Goal: Answer question/provide support: Answer question/provide support

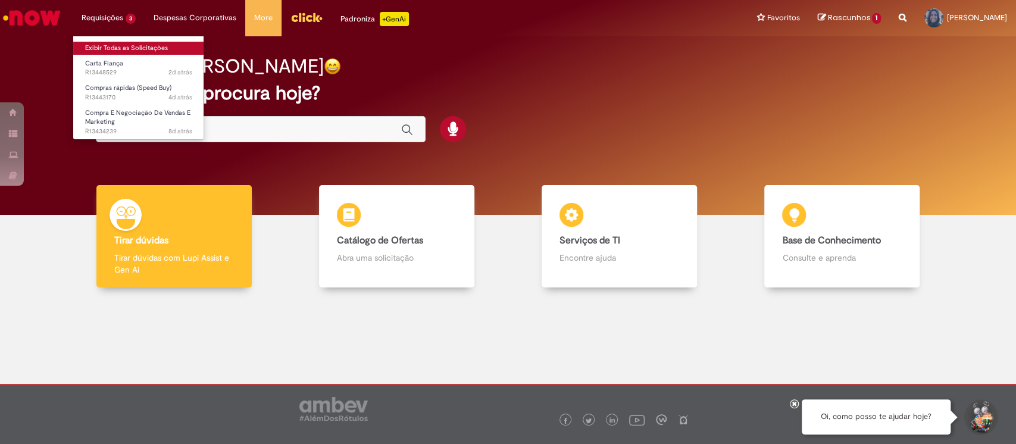
click at [151, 45] on link "Exibir Todas as Solicitações" at bounding box center [138, 48] width 131 height 13
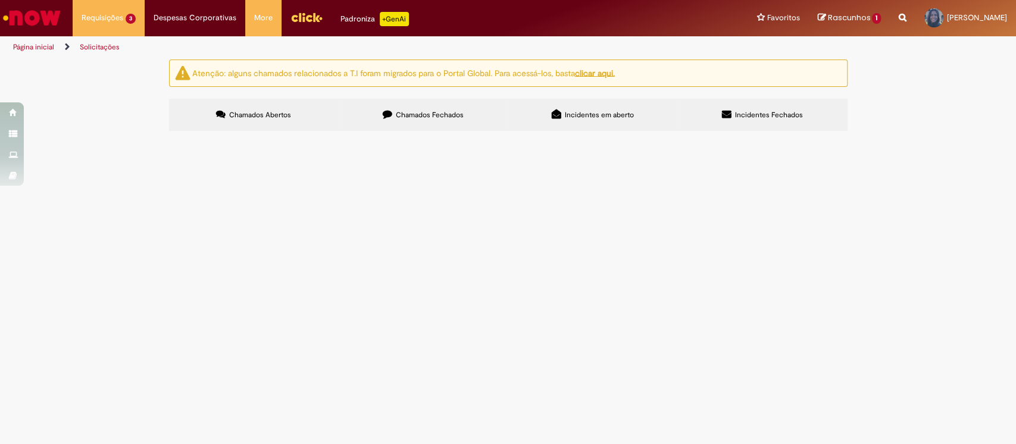
click at [0, 0] on td "Carta Fiança" at bounding box center [0, 0] width 0 height 0
click at [0, 0] on span "Carta Fiança" at bounding box center [0, 0] width 0 height 0
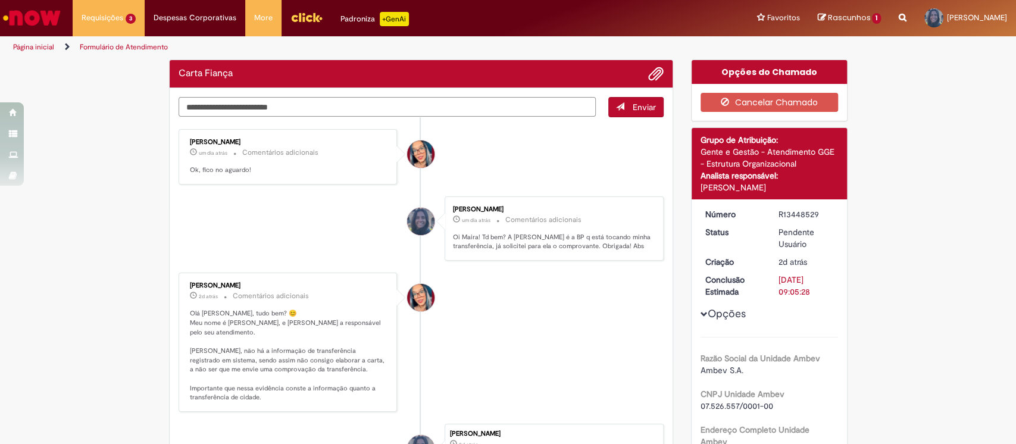
click at [314, 98] on textarea "Digite sua mensagem aqui..." at bounding box center [388, 107] width 418 height 20
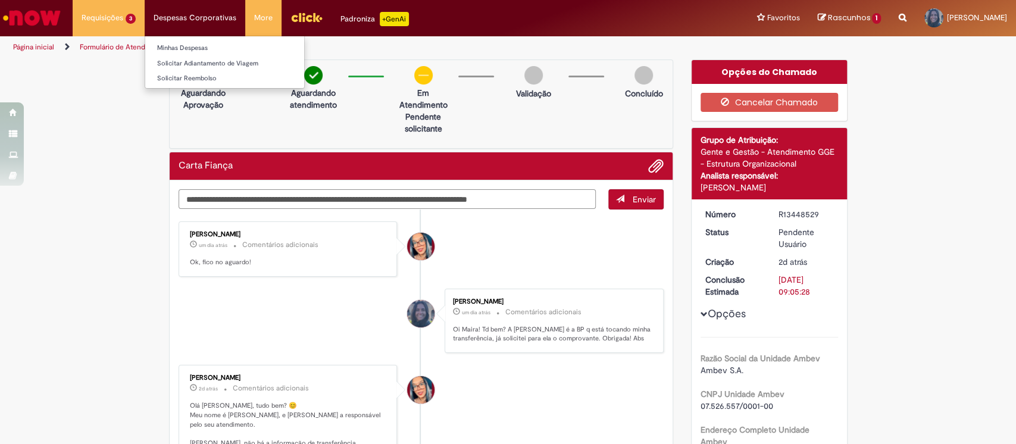
type textarea "**********"
click at [649, 162] on span "Adicionar anexos" at bounding box center [656, 167] width 14 height 14
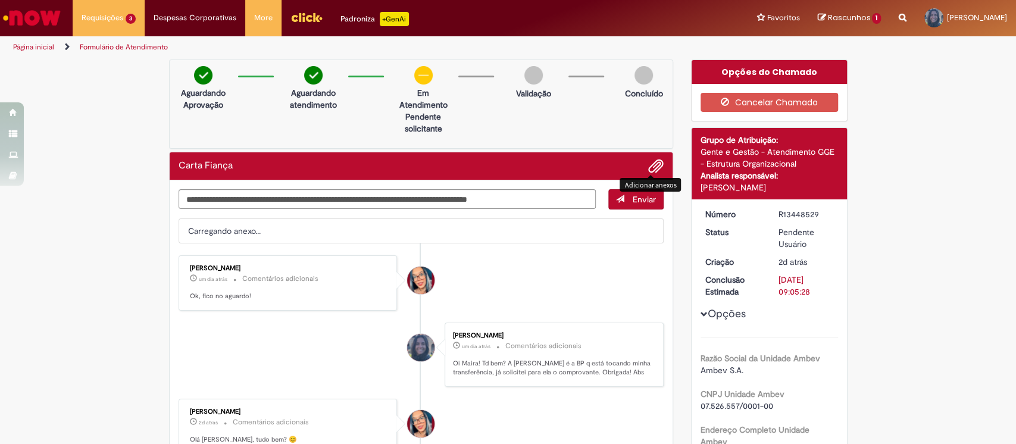
click at [636, 200] on span "Enviar" at bounding box center [644, 199] width 23 height 11
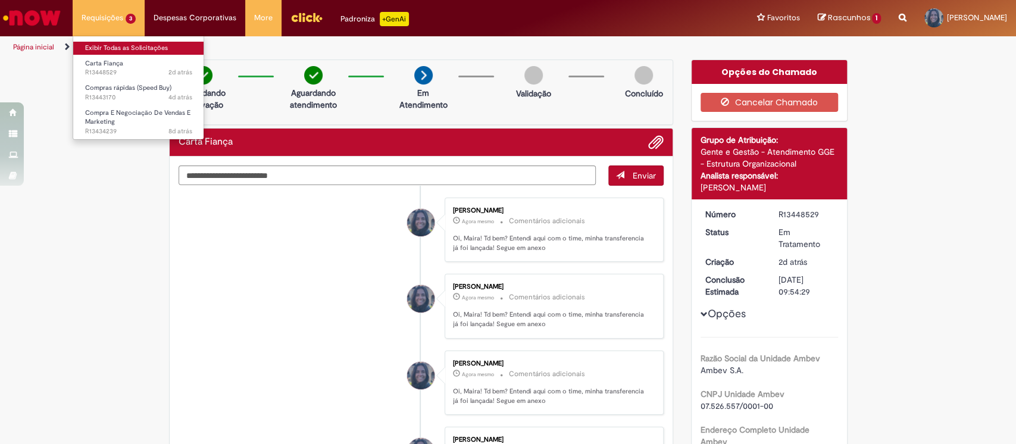
click at [133, 44] on link "Exibir Todas as Solicitações" at bounding box center [138, 48] width 131 height 13
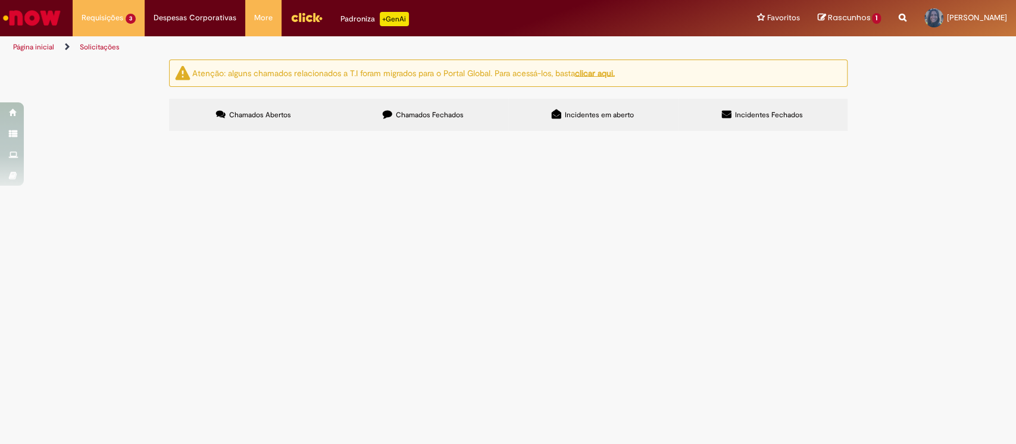
click at [0, 0] on span "aula rio gastronomia" at bounding box center [0, 0] width 0 height 0
